Goal: Navigation & Orientation: Find specific page/section

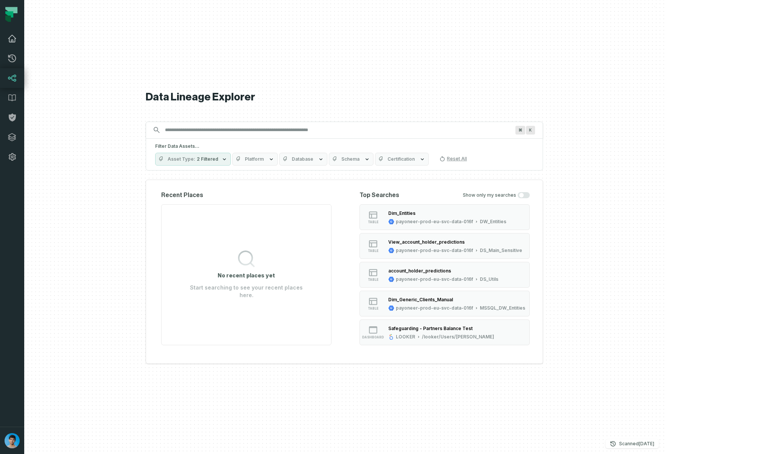
click at [17, 41] on link "Dashboard" at bounding box center [12, 39] width 24 height 20
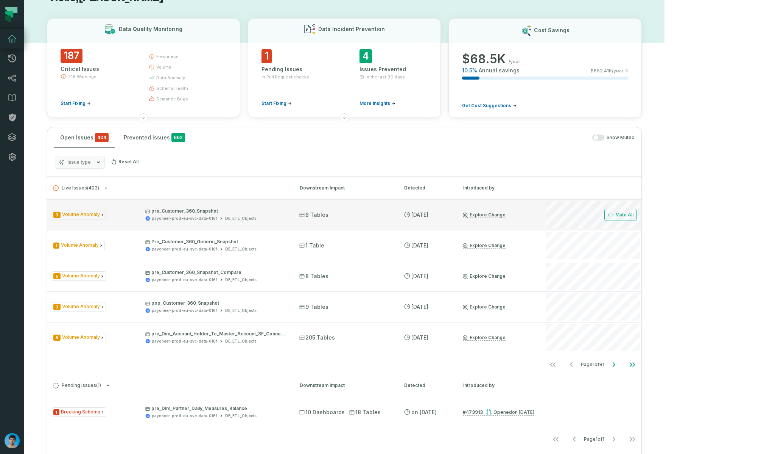
scroll to position [23, 0]
